Goal: Task Accomplishment & Management: Use online tool/utility

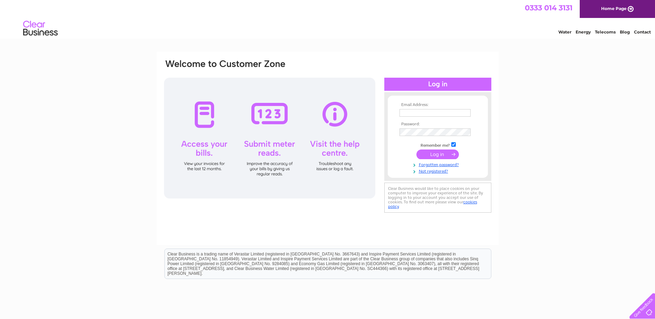
type input "thestruan.calvine@btinternet.com"
click at [436, 155] on input "submit" at bounding box center [438, 155] width 42 height 10
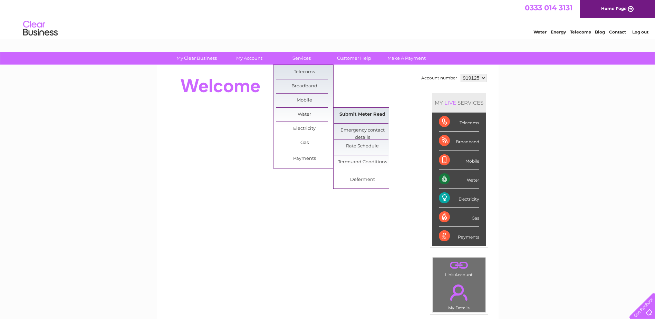
click at [352, 114] on link "Submit Meter Read" at bounding box center [362, 115] width 57 height 14
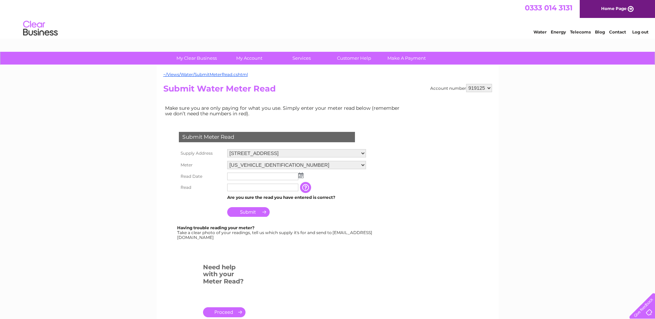
click at [300, 176] on img at bounding box center [300, 176] width 5 height 6
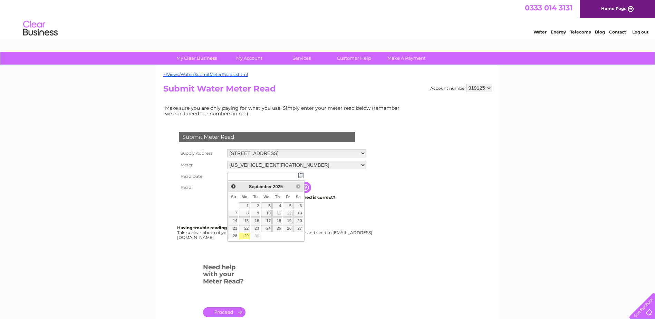
click at [245, 238] on link "29" at bounding box center [244, 236] width 11 height 7
type input "2025/09/29"
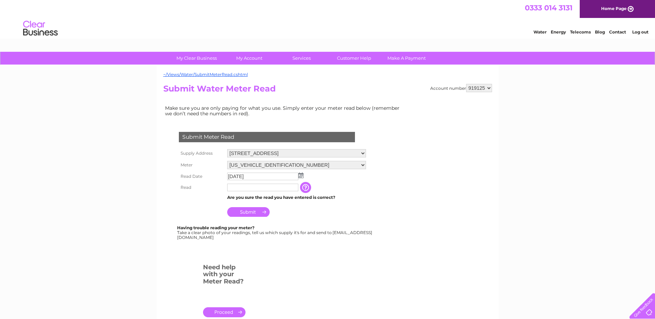
click at [247, 190] on input "text" at bounding box center [262, 188] width 71 height 8
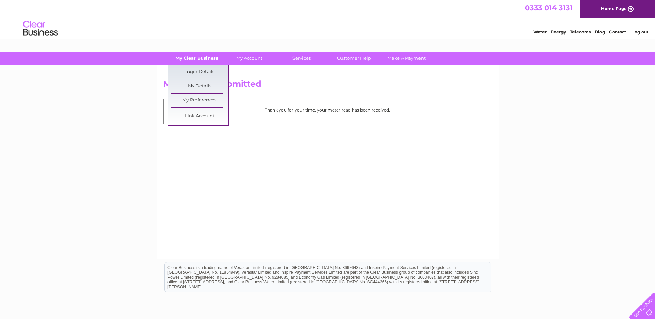
click at [196, 58] on link "My Clear Business" at bounding box center [196, 58] width 57 height 13
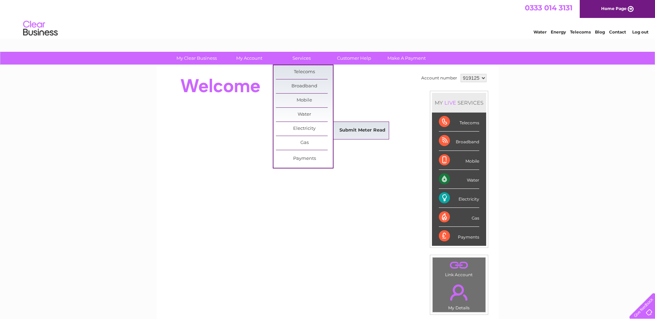
click at [357, 134] on link "Submit Meter Read" at bounding box center [362, 131] width 57 height 14
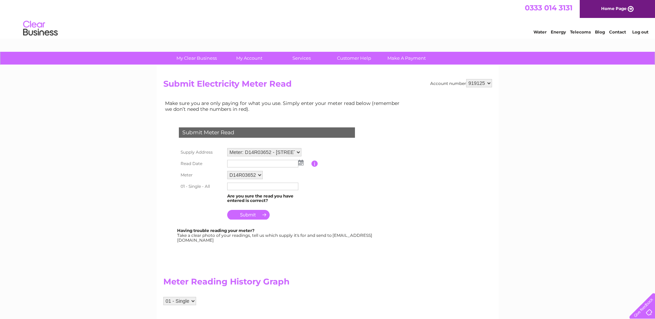
click at [300, 163] on img at bounding box center [300, 163] width 5 height 6
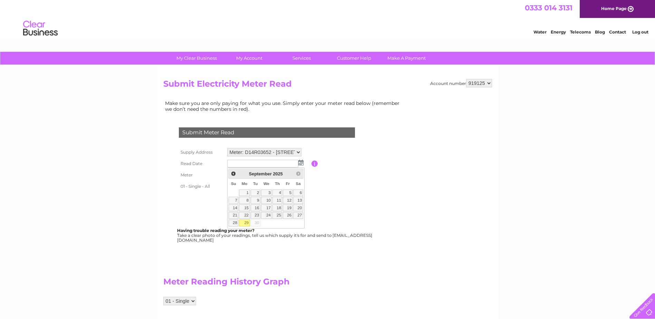
click at [248, 221] on link "29" at bounding box center [244, 223] width 11 height 7
type input "2025/09/29"
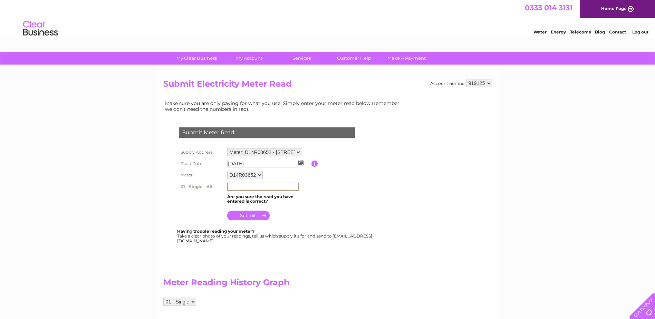
click at [245, 186] on input "text" at bounding box center [263, 187] width 72 height 8
type input "19466"
click at [251, 214] on input "submit" at bounding box center [248, 215] width 42 height 10
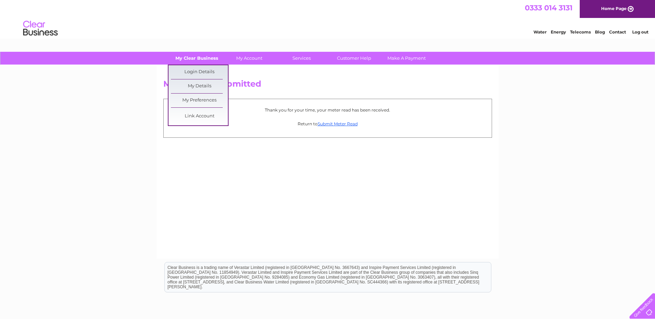
click at [210, 57] on link "My Clear Business" at bounding box center [196, 58] width 57 height 13
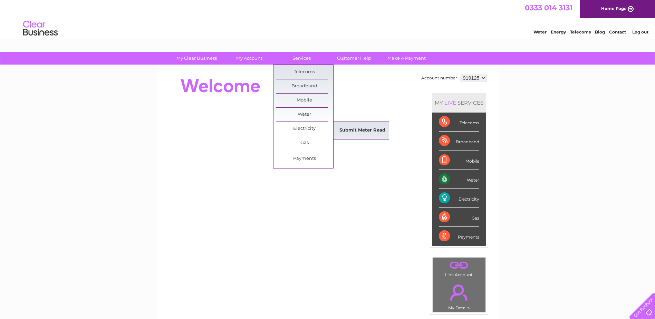
click at [351, 130] on link "Submit Meter Read" at bounding box center [362, 131] width 57 height 14
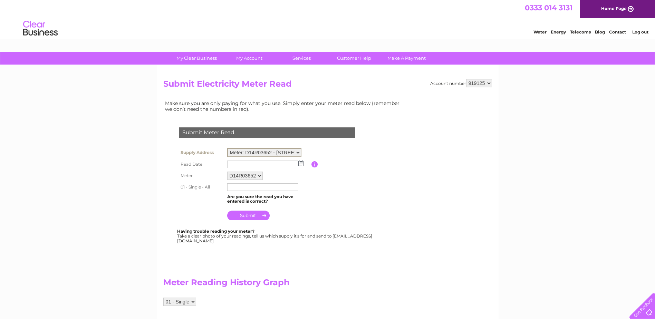
click at [299, 153] on select "Meter: D14R03652 - [STREET_ADDRESS] Meter: 8068503/7661265 - [GEOGRAPHIC_DATA],…" at bounding box center [264, 152] width 74 height 9
select select "131558"
click at [227, 148] on select "Meter: D14R03652 - [STREET_ADDRESS] Meter: 8068503/7661265 - [GEOGRAPHIC_DATA],…" at bounding box center [264, 152] width 74 height 9
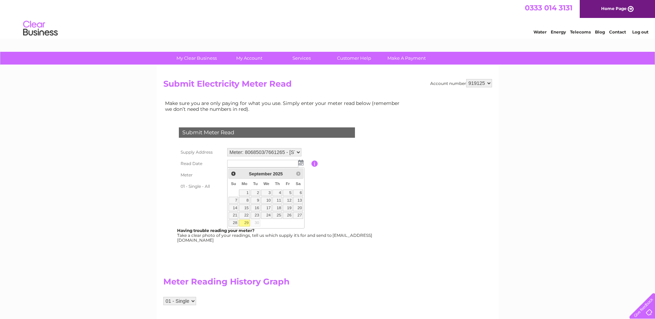
click at [247, 225] on link "29" at bounding box center [244, 223] width 11 height 7
type input "2025/09/29"
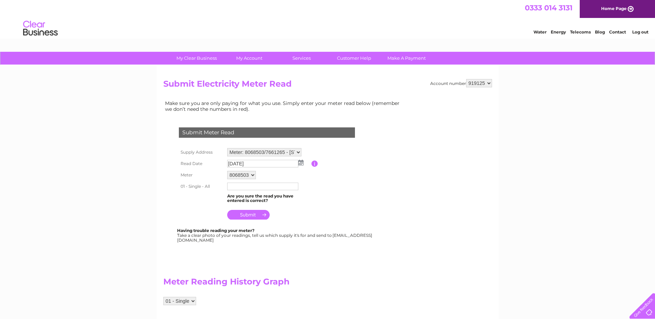
click at [252, 191] on td at bounding box center [269, 186] width 86 height 11
click at [253, 187] on input "text" at bounding box center [263, 187] width 72 height 8
type input "79798"
click at [250, 216] on input "submit" at bounding box center [248, 215] width 42 height 10
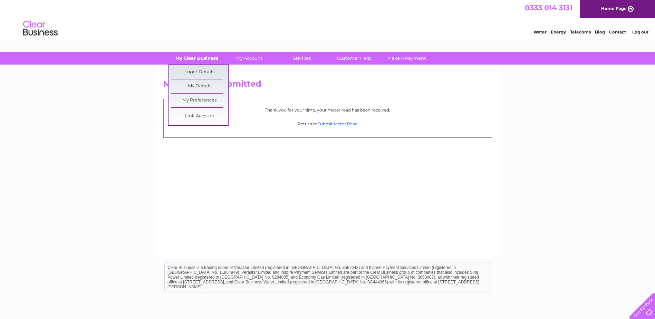
click at [212, 61] on link "My Clear Business" at bounding box center [196, 58] width 57 height 13
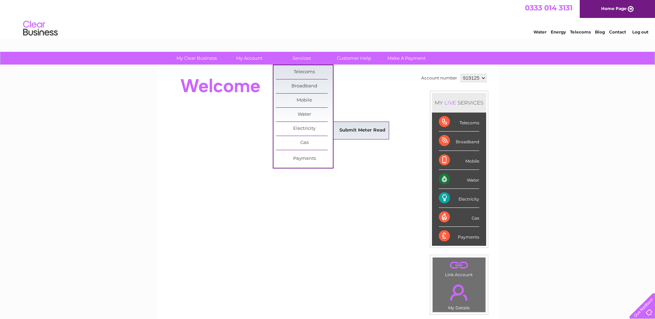
click at [351, 130] on link "Submit Meter Read" at bounding box center [362, 131] width 57 height 14
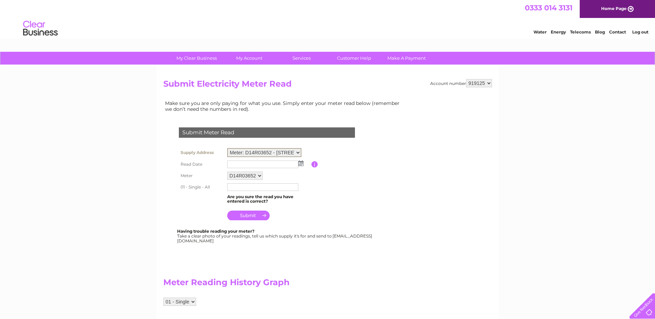
click at [300, 155] on select "Meter: D14R03652 - [STREET_ADDRESS] Meter: 8068503/7661265 - [GEOGRAPHIC_DATA],…" at bounding box center [264, 152] width 74 height 9
select select "131558"
click at [227, 148] on select "Meter: D14R03652 - [STREET_ADDRESS] Meter: 8068503/7661265 - [GEOGRAPHIC_DATA],…" at bounding box center [264, 152] width 74 height 9
click at [300, 165] on img at bounding box center [300, 163] width 5 height 6
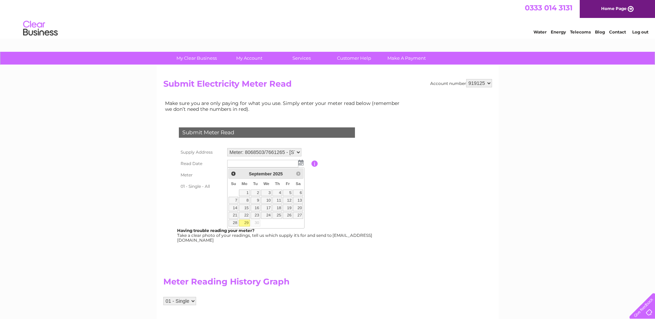
click at [247, 222] on link "29" at bounding box center [244, 223] width 11 height 7
type input "[DATE]"
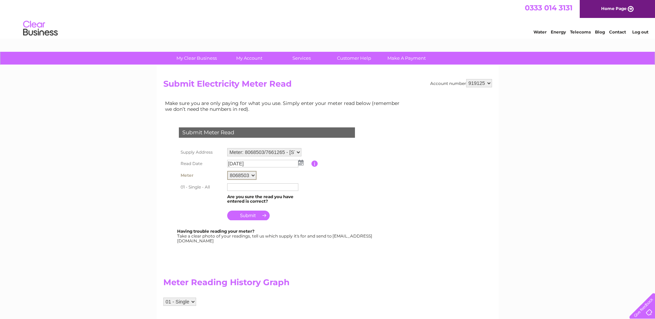
click at [252, 175] on select "8068503 7661265" at bounding box center [241, 175] width 29 height 9
select select "169408"
click at [227, 171] on select "8068503 7661265" at bounding box center [241, 175] width 29 height 9
click at [303, 163] on img at bounding box center [300, 163] width 5 height 6
click at [246, 226] on link "29" at bounding box center [244, 223] width 11 height 7
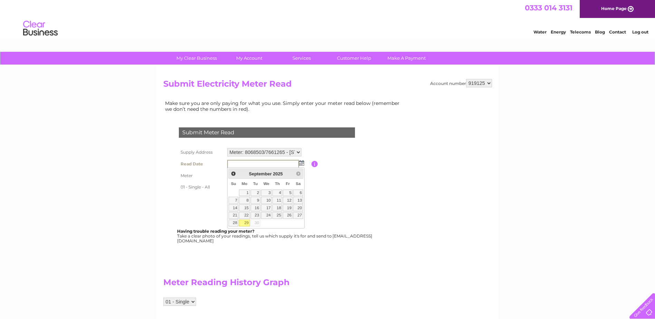
type input "[DATE]"
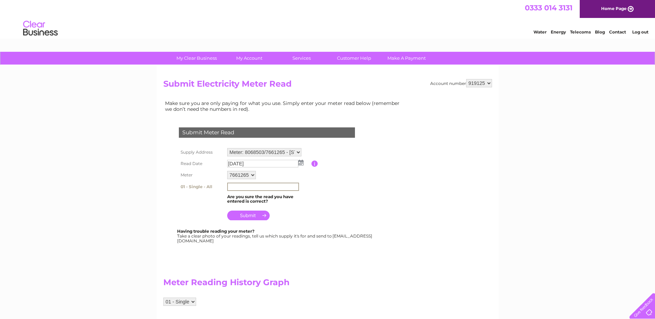
click at [247, 186] on input "text" at bounding box center [263, 187] width 72 height 8
type input "9802"
click at [250, 216] on input "submit" at bounding box center [248, 216] width 42 height 10
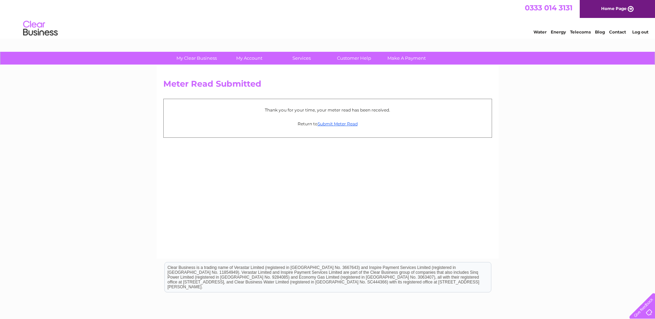
click at [618, 32] on link "Contact" at bounding box center [617, 31] width 17 height 5
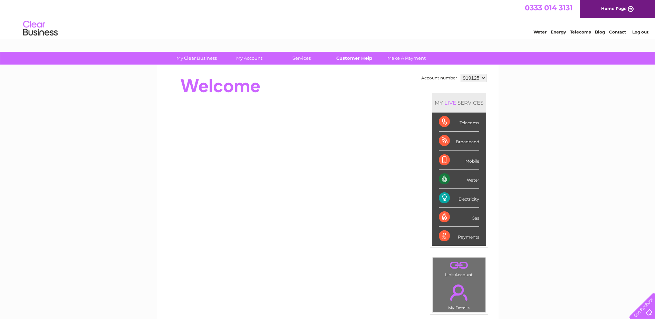
click at [353, 57] on link "Customer Help" at bounding box center [354, 58] width 57 height 13
